Goal: Check status: Check status

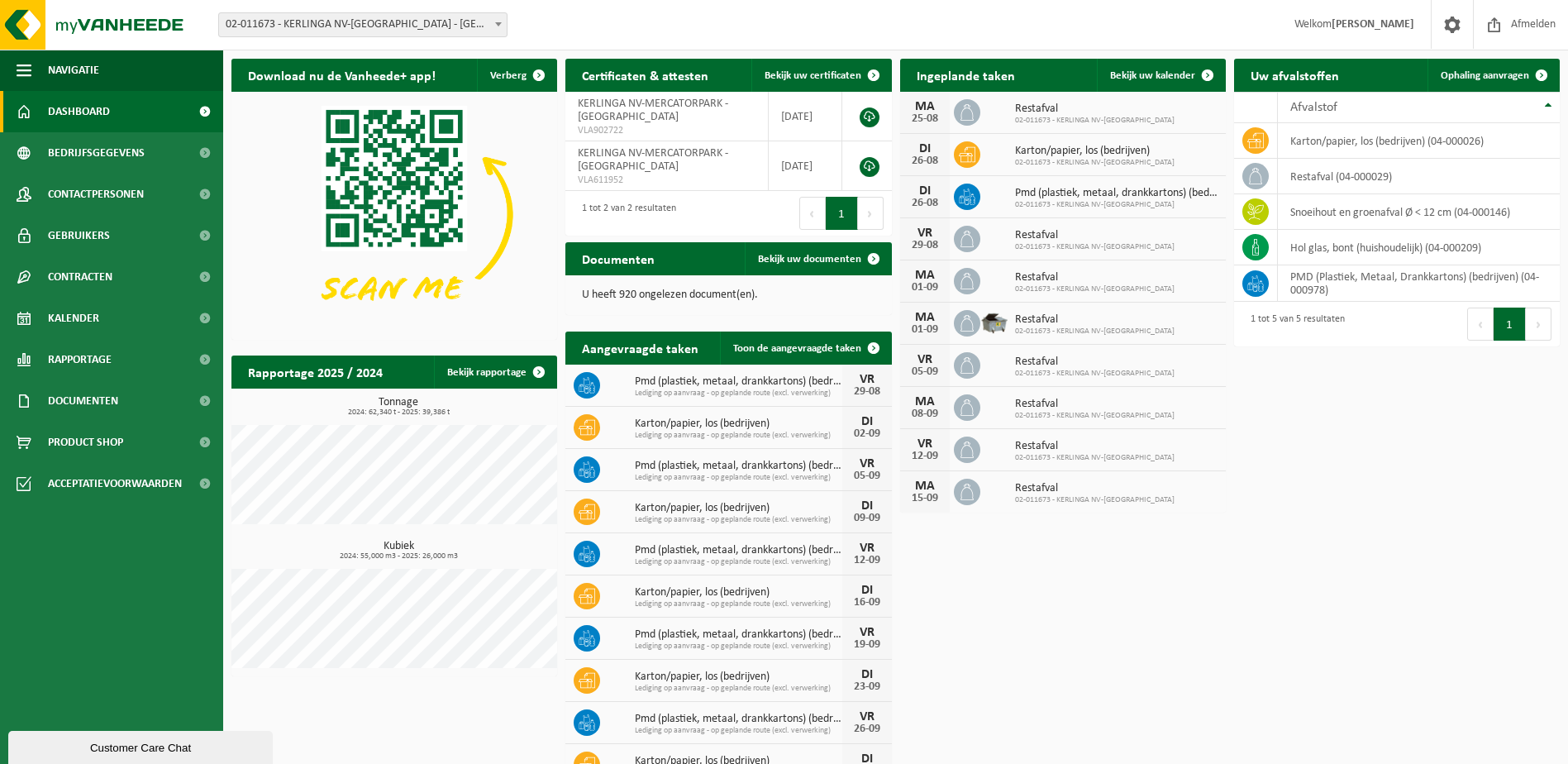
click at [432, 19] on span "02-011673 - KERLINGA NV-[GEOGRAPHIC_DATA] - [GEOGRAPHIC_DATA]" at bounding box center [362, 24] width 287 height 23
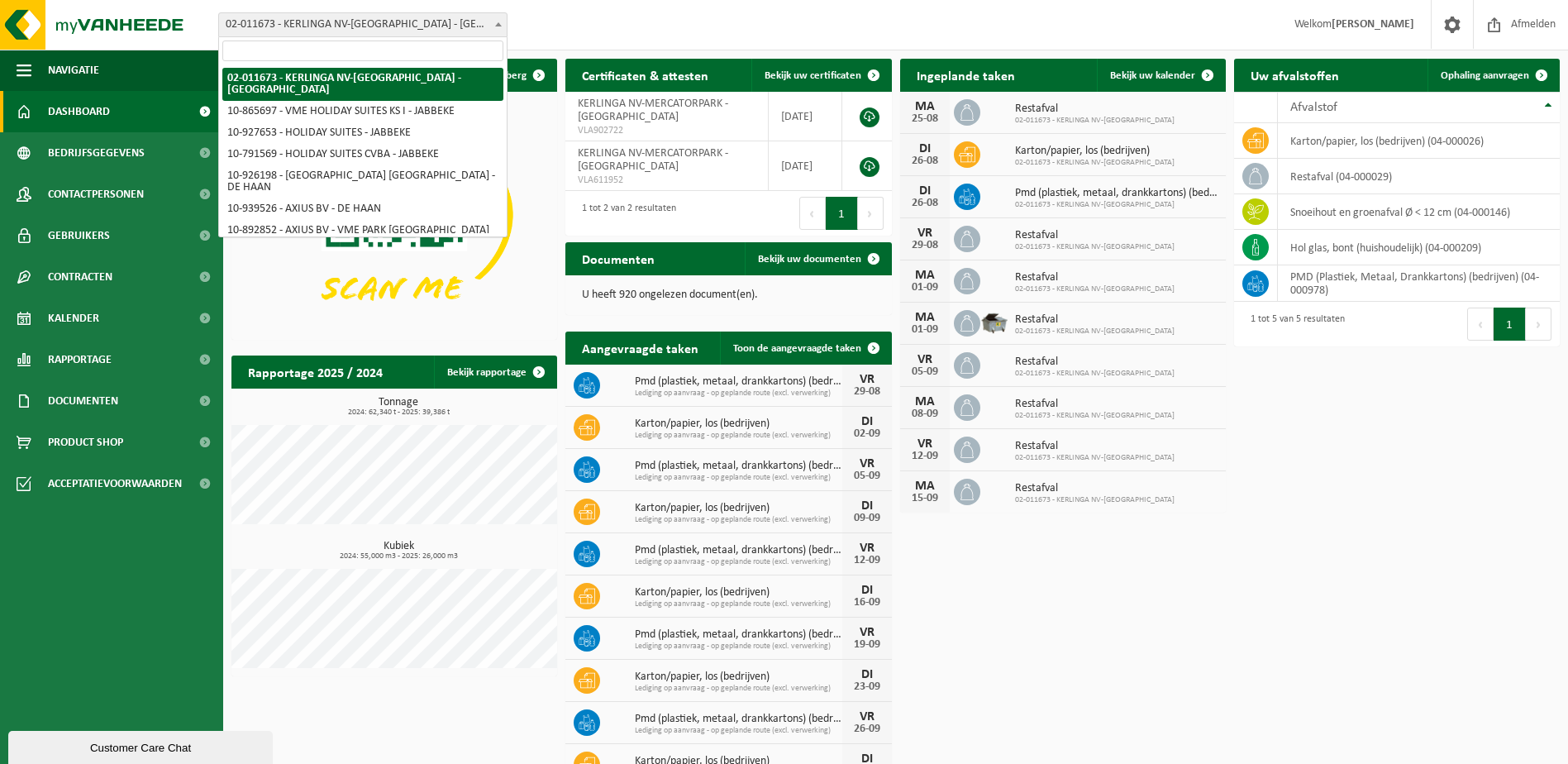
select select "132359"
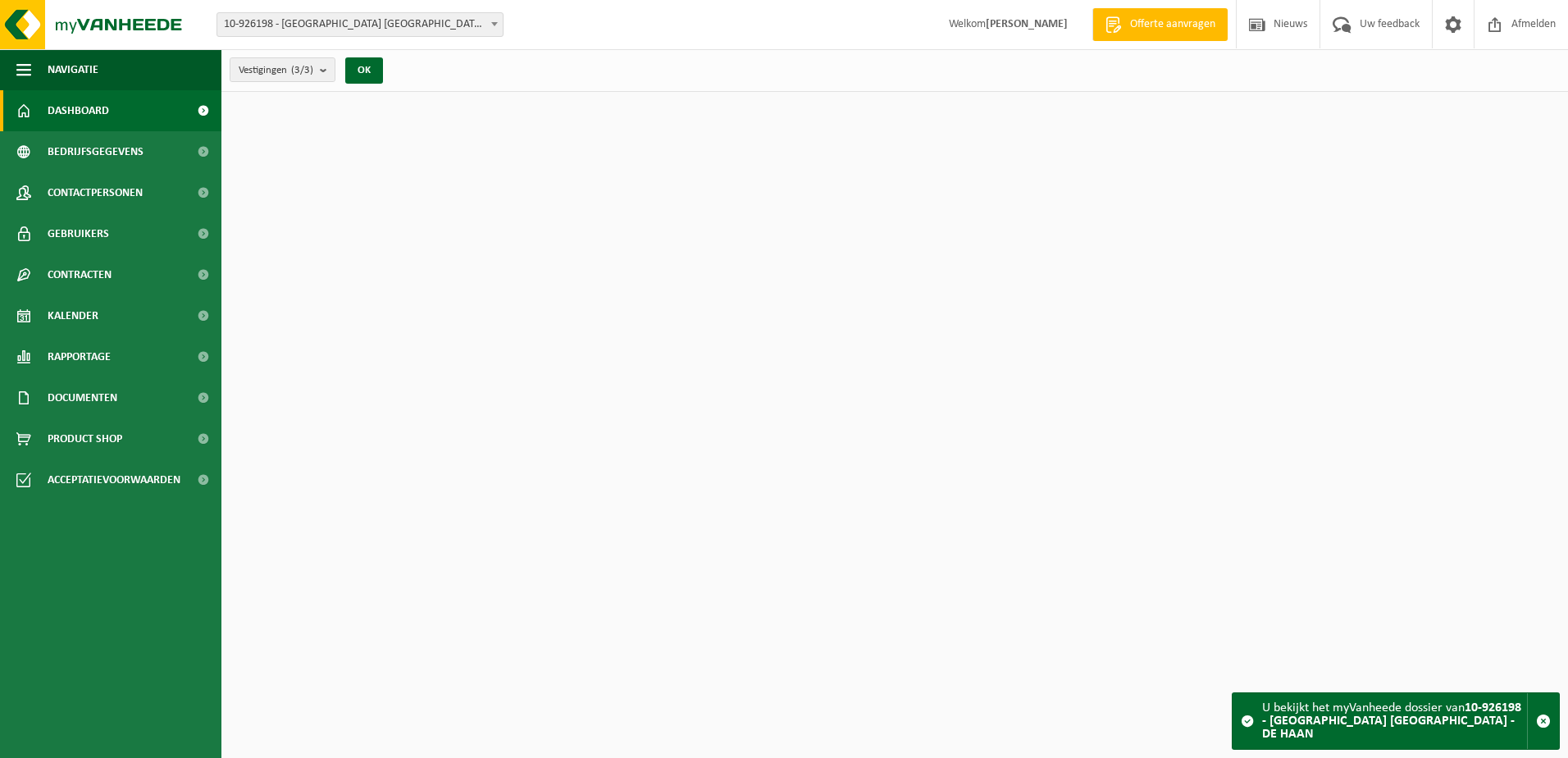
click at [440, 32] on span "10-926198 - [GEOGRAPHIC_DATA] [GEOGRAPHIC_DATA] - DE HAAN" at bounding box center [359, 24] width 285 height 23
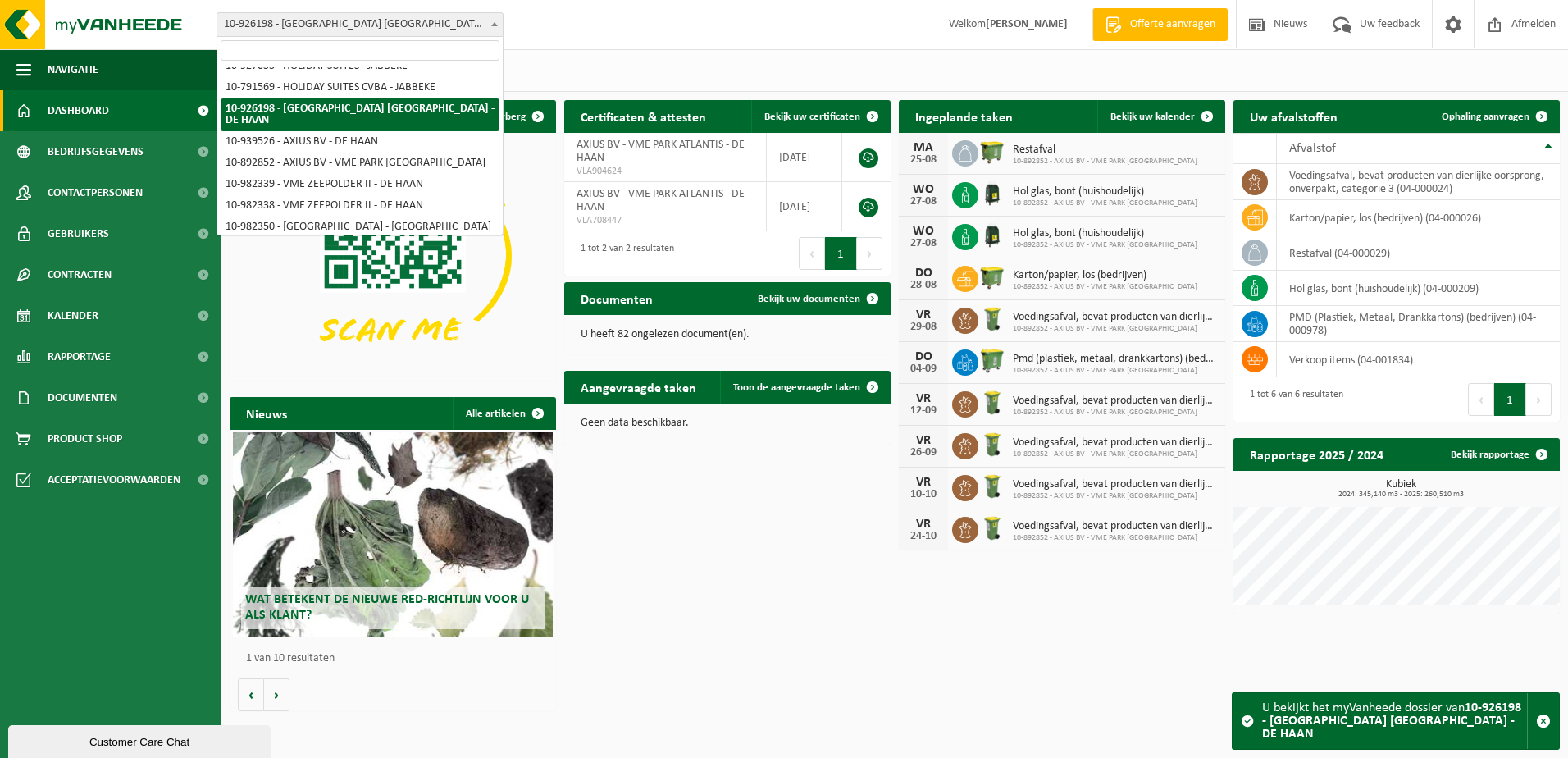
scroll to position [61, 0]
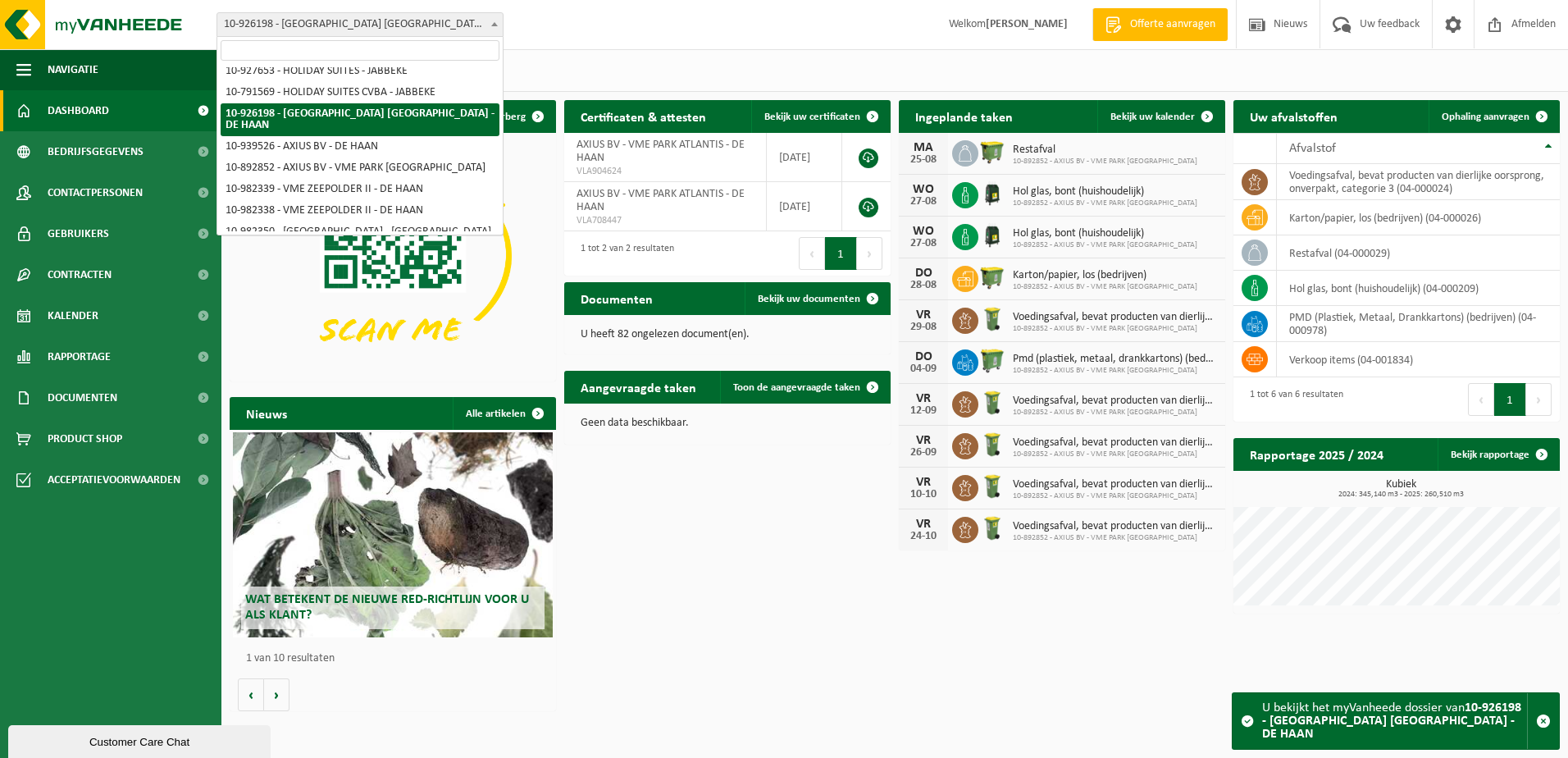
select select "118001"
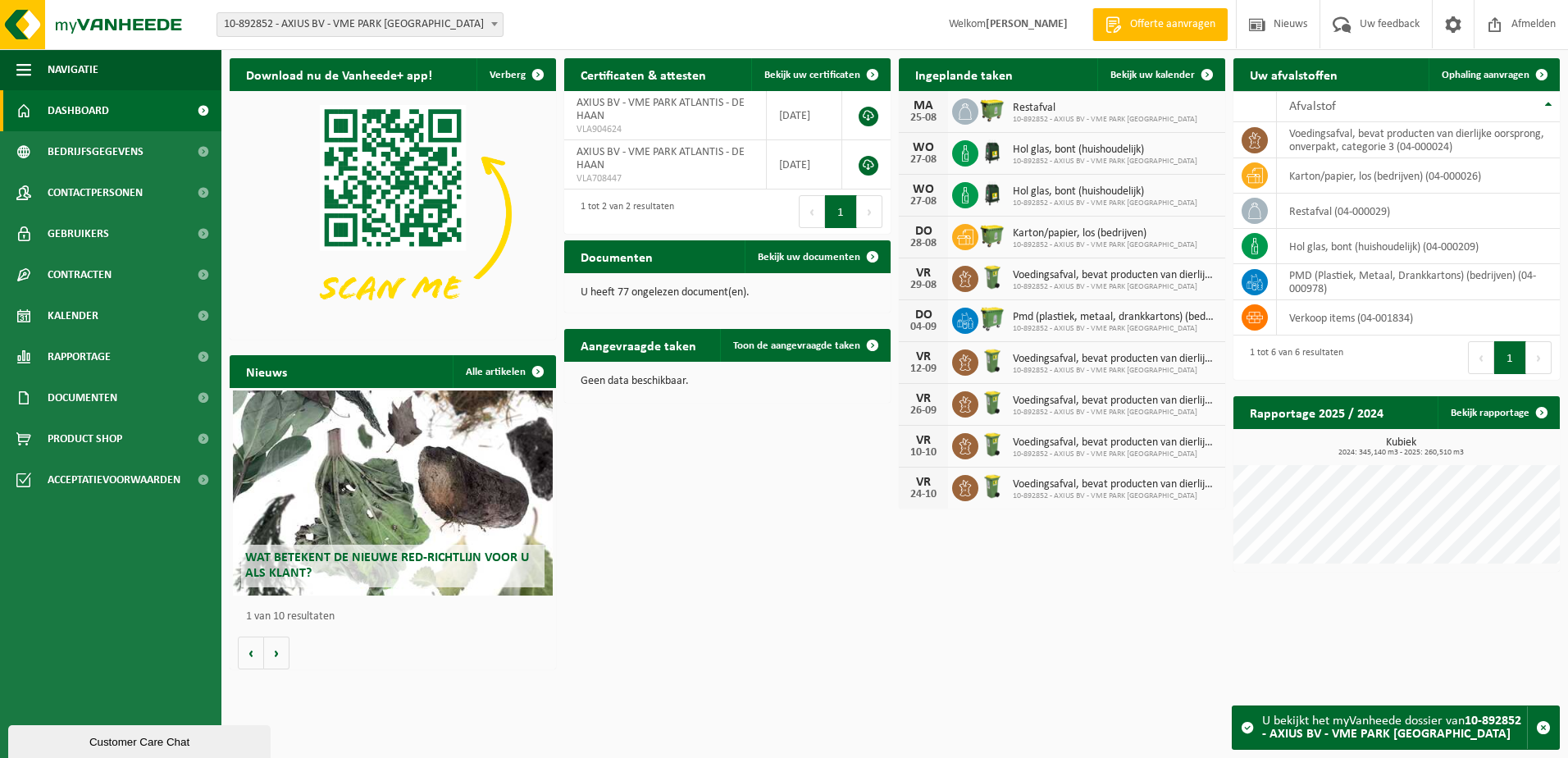
click at [1154, 72] on span "Bekijk uw kalender" at bounding box center [1152, 74] width 85 height 10
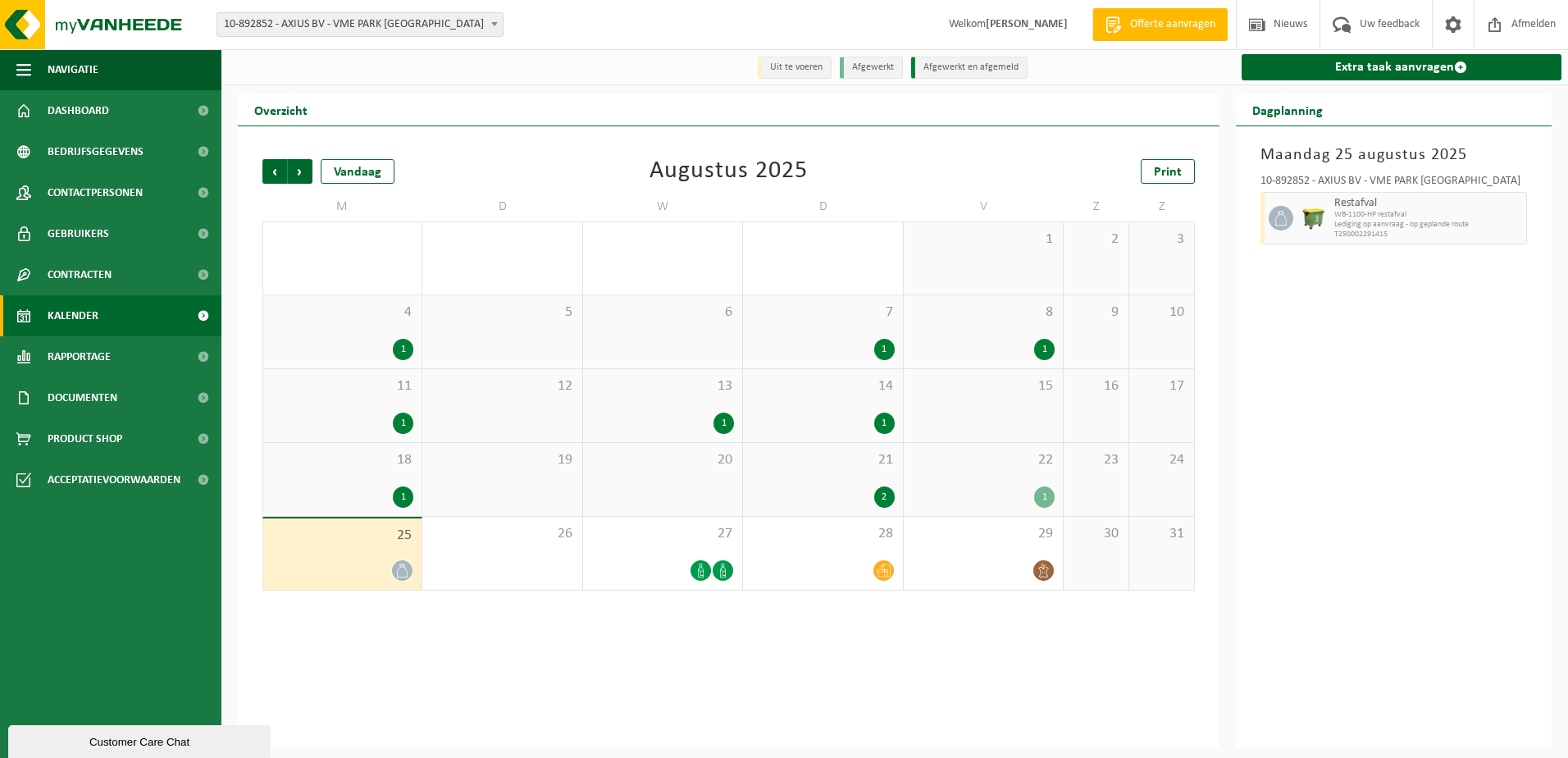
click at [820, 660] on div "Vorige Volgende Vandaag Augustus 2025 Print M D W D V Z Z 28 2 29 30 1 31 1 1 2…" at bounding box center [728, 437] width 981 height 621
click at [834, 574] on div at bounding box center [822, 570] width 142 height 22
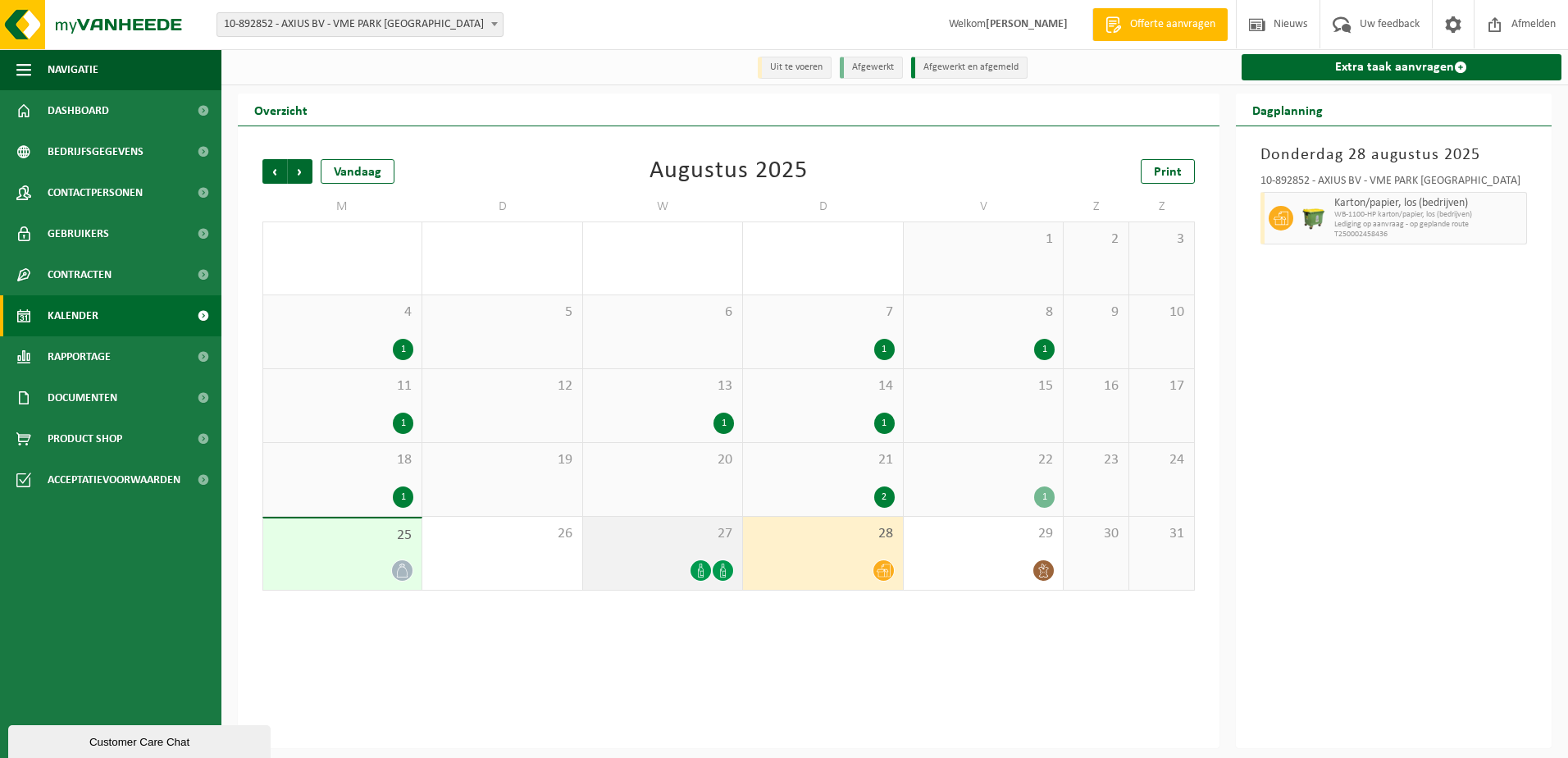
click at [649, 590] on td "27" at bounding box center [663, 553] width 160 height 74
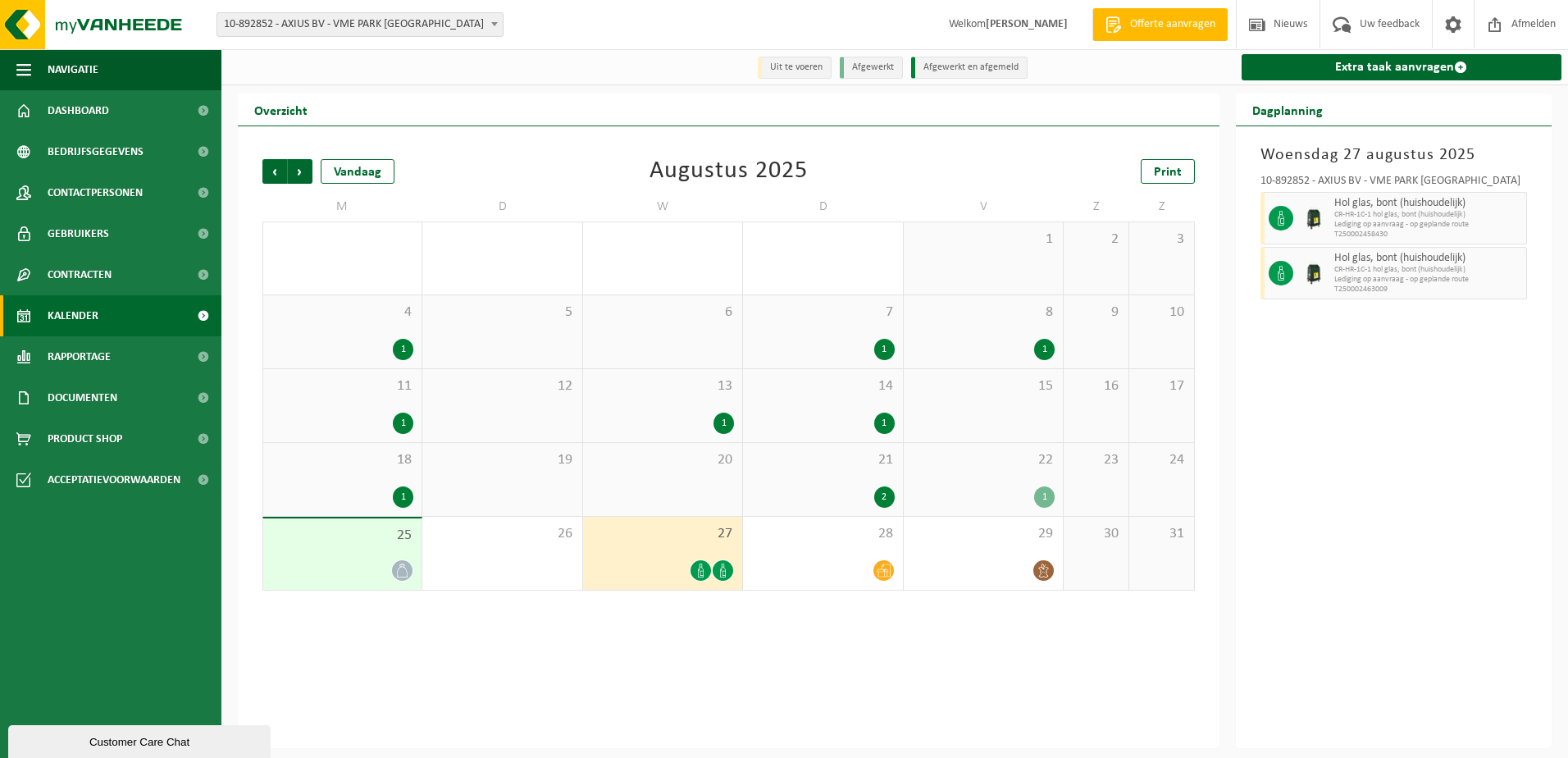
click at [980, 589] on div "29" at bounding box center [982, 553] width 159 height 73
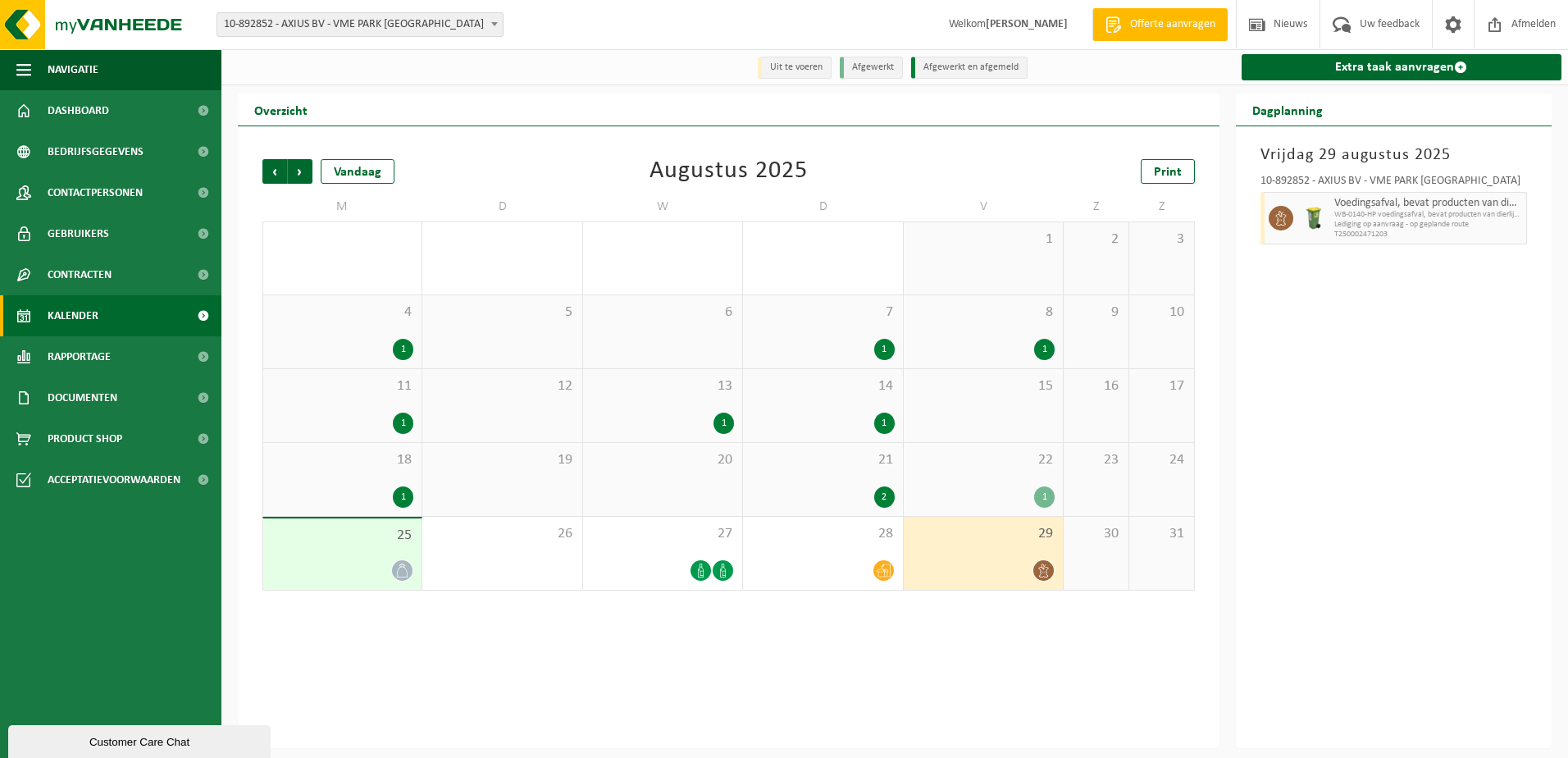
click at [882, 679] on div "Vorige Volgende Vandaag Augustus 2025 Print M D W D V Z Z 28 2 29 30 1 31 1 1 2…" at bounding box center [728, 437] width 981 height 621
click at [982, 673] on div "Vorige Volgende Vandaag Augustus 2025 Print M D W D V Z Z 28 2 29 30 1 31 1 1 2…" at bounding box center [728, 437] width 981 height 621
